Goal: Find specific page/section: Find specific page/section

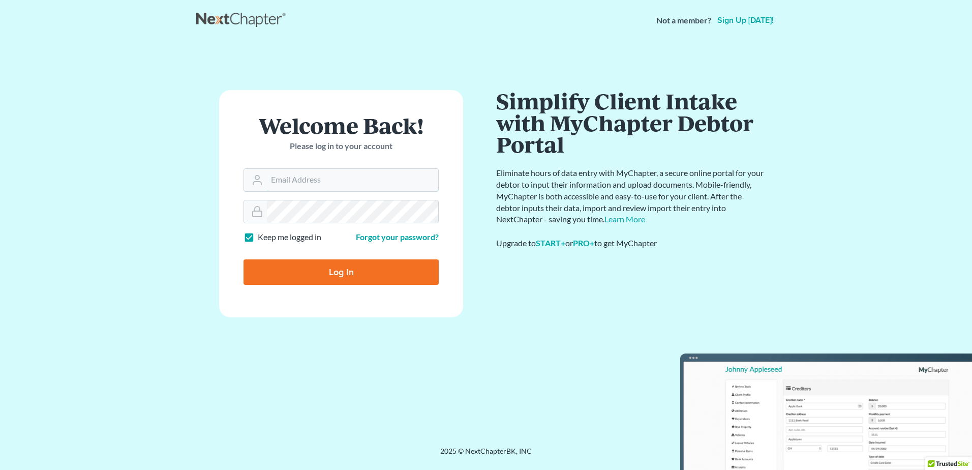
type input "[EMAIL_ADDRESS][DOMAIN_NAME]"
click at [354, 269] on input "Log In" at bounding box center [341, 271] width 195 height 25
type input "Thinking..."
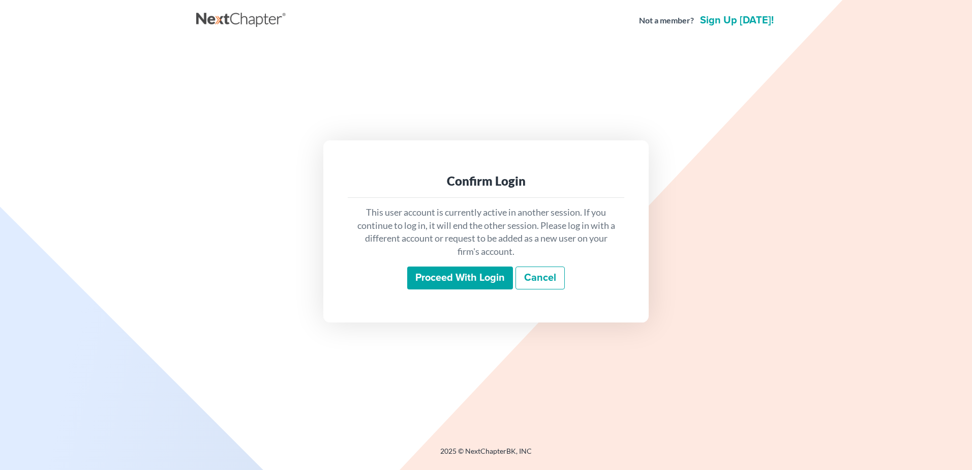
click at [467, 276] on input "Proceed with login" at bounding box center [460, 277] width 106 height 23
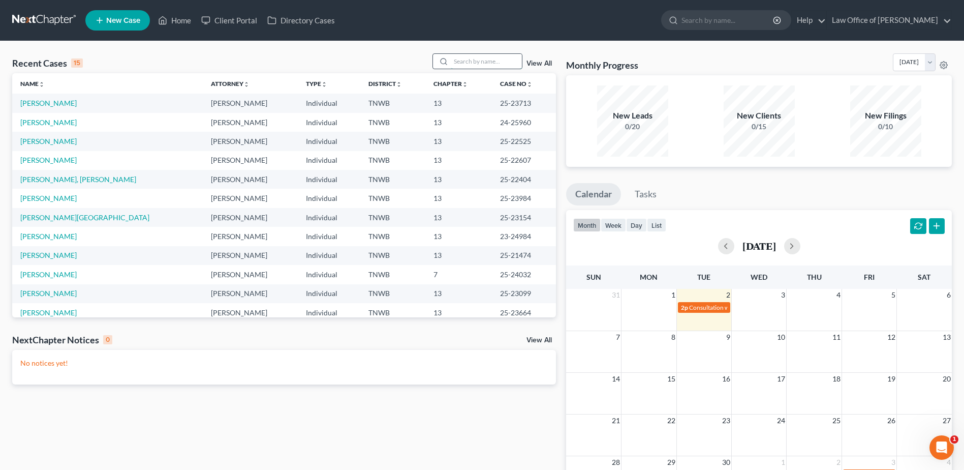
click at [473, 64] on input "search" at bounding box center [486, 61] width 71 height 15
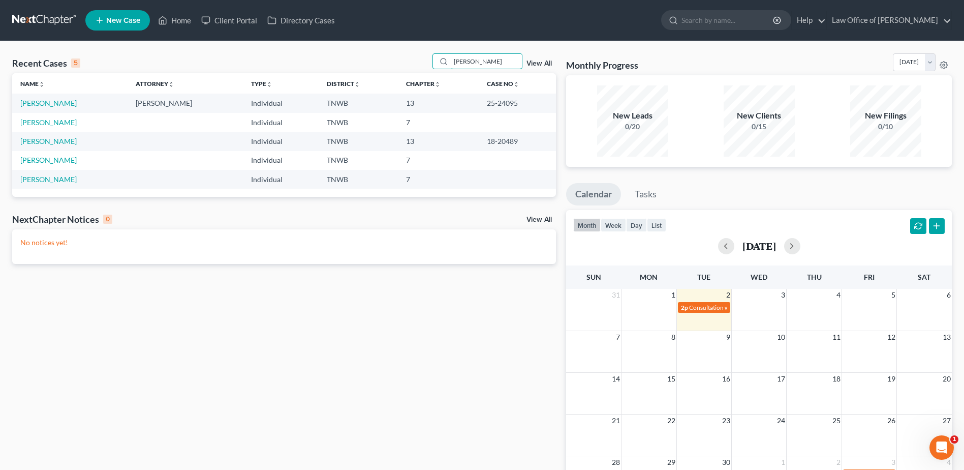
type input "[PERSON_NAME]"
click at [35, 105] on link "[PERSON_NAME]" at bounding box center [48, 103] width 56 height 9
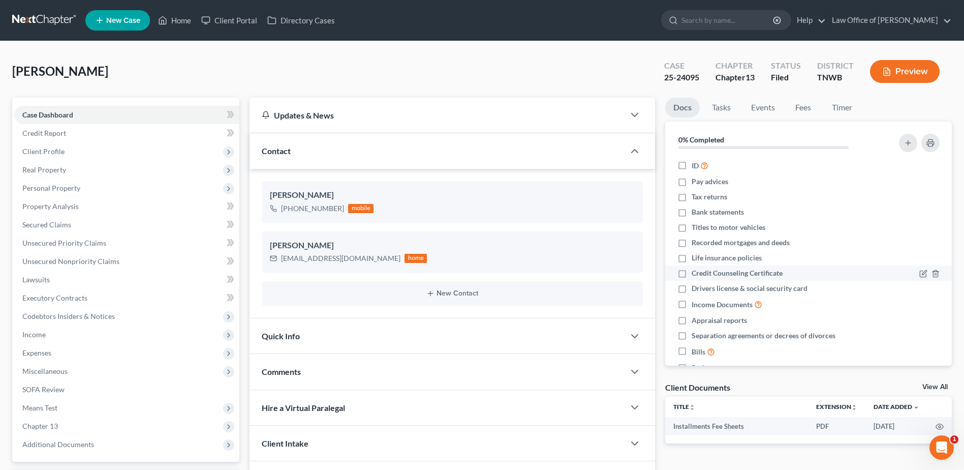
click at [692, 275] on label "Credit Counseling Certificate" at bounding box center [737, 273] width 91 height 10
click at [696, 275] on input "Credit Counseling Certificate" at bounding box center [699, 271] width 7 height 7
click at [692, 271] on label "Credit Counseling Certificate" at bounding box center [737, 273] width 91 height 10
click at [696, 271] on input "Credit Counseling Certificate" at bounding box center [699, 271] width 7 height 7
checkbox input "false"
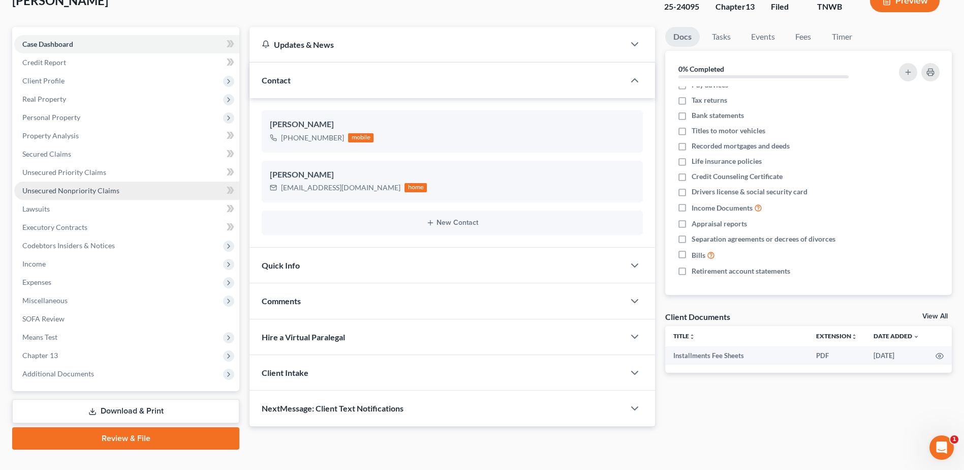
scroll to position [89, 0]
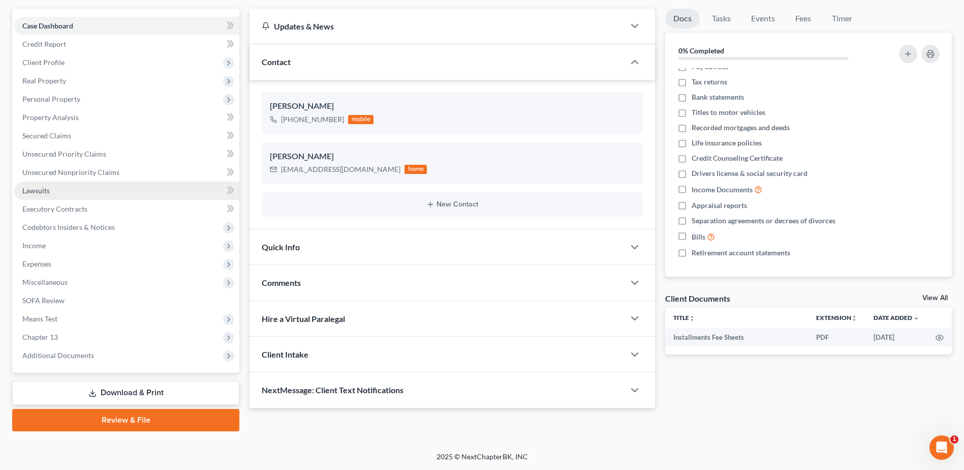
click at [98, 194] on link "Lawsuits" at bounding box center [126, 190] width 225 height 18
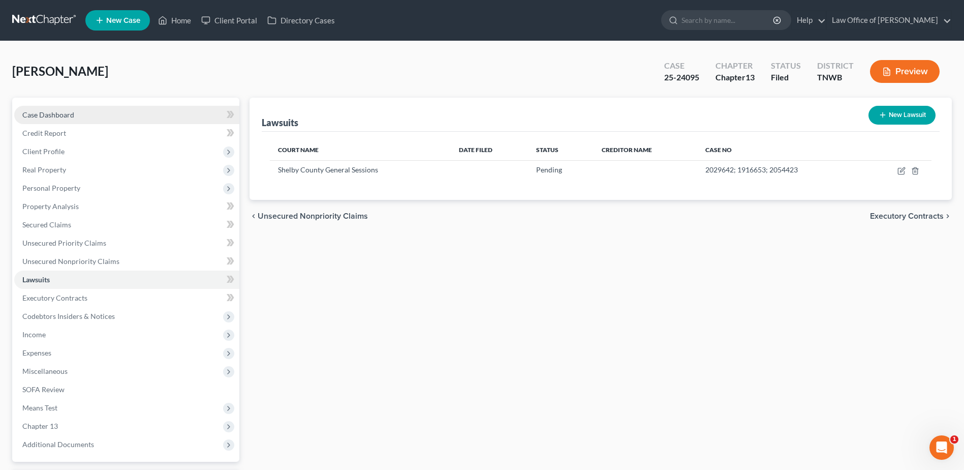
click at [61, 118] on link "Case Dashboard" at bounding box center [126, 115] width 225 height 18
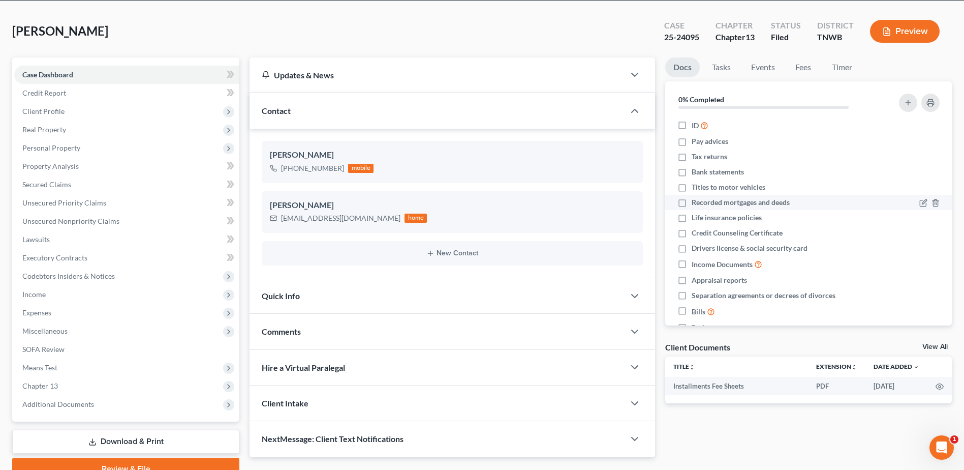
scroll to position [38, 0]
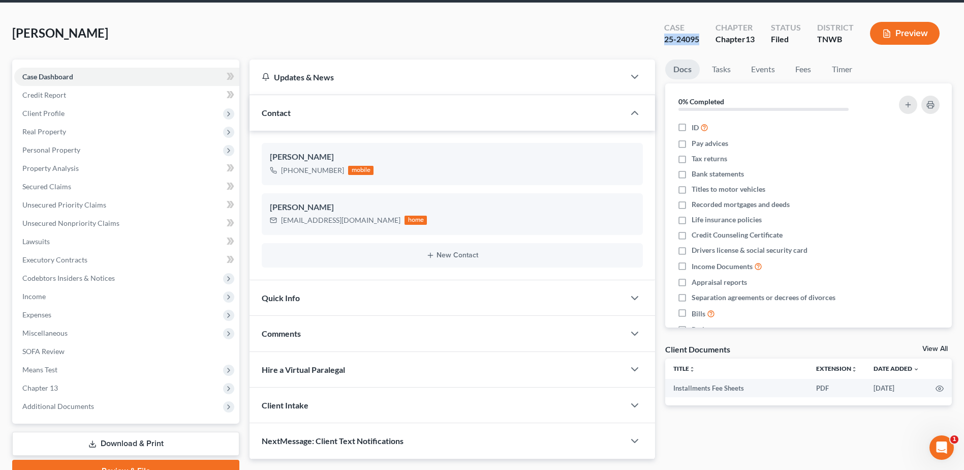
drag, startPoint x: 700, startPoint y: 40, endPoint x: 662, endPoint y: 44, distance: 38.4
click at [662, 44] on div "Case 25-24095" at bounding box center [681, 34] width 51 height 30
copy div "25-24095"
